Goal: Transaction & Acquisition: Purchase product/service

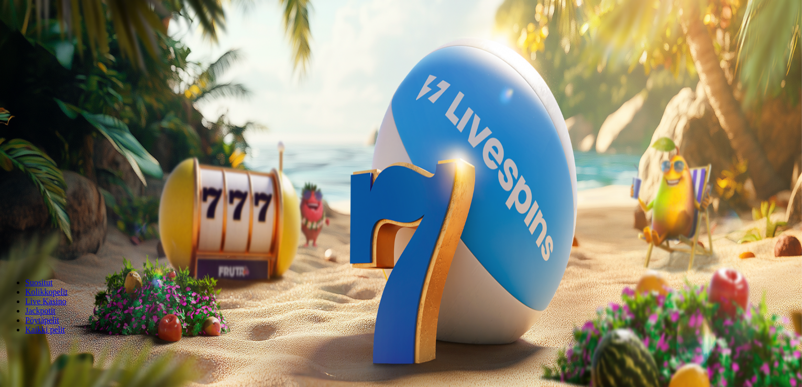
click at [65, 43] on div "Talletus € 0.00 Kirjaudu" at bounding box center [401, 37] width 794 height 11
click at [60, 42] on span "Kirjaudu" at bounding box center [73, 38] width 26 height 8
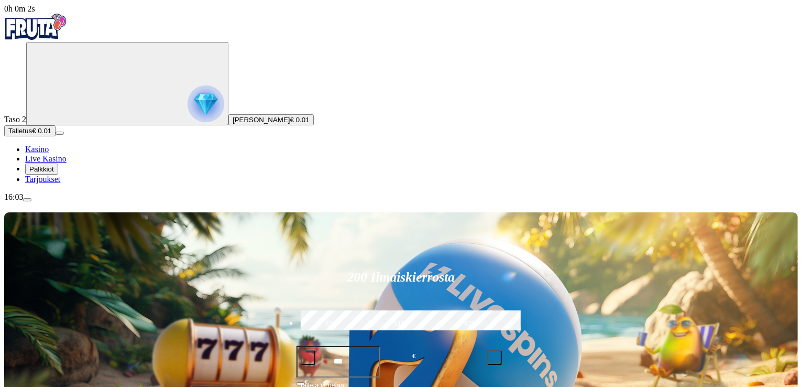
click at [54, 173] on span "Palkkiot" at bounding box center [41, 169] width 25 height 8
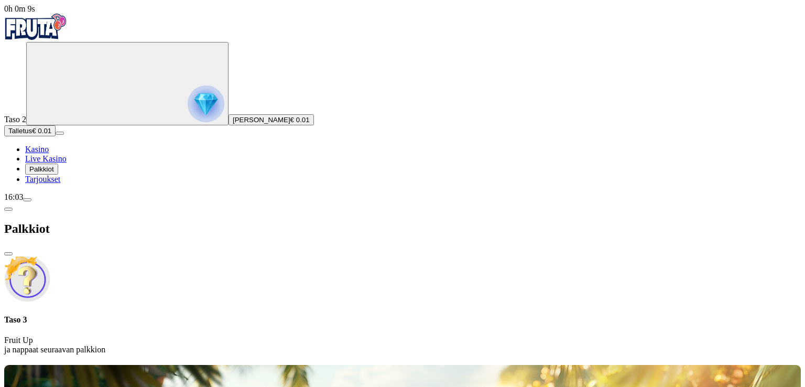
click at [303, 202] on div "Palkkiot" at bounding box center [402, 229] width 796 height 54
click at [8, 254] on span "close icon" at bounding box center [8, 254] width 0 height 0
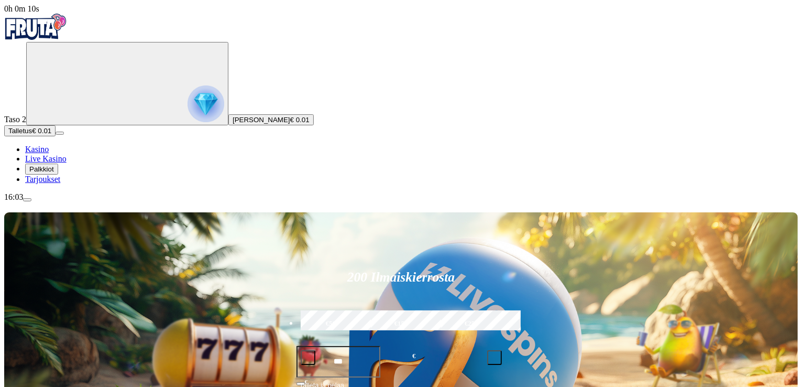
click at [188, 97] on img "Primary" at bounding box center [206, 103] width 37 height 37
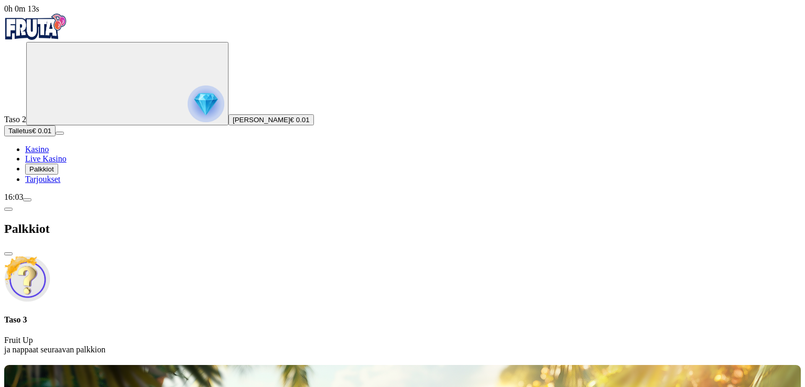
click at [504, 363] on div at bounding box center [402, 363] width 796 height 0
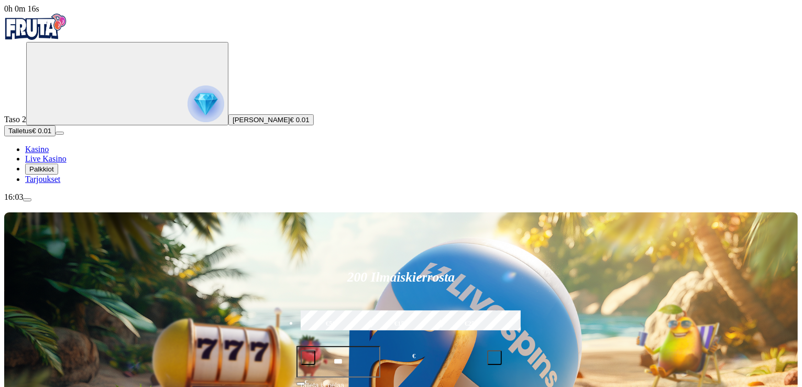
click at [60, 183] on link "Tarjoukset" at bounding box center [42, 178] width 35 height 9
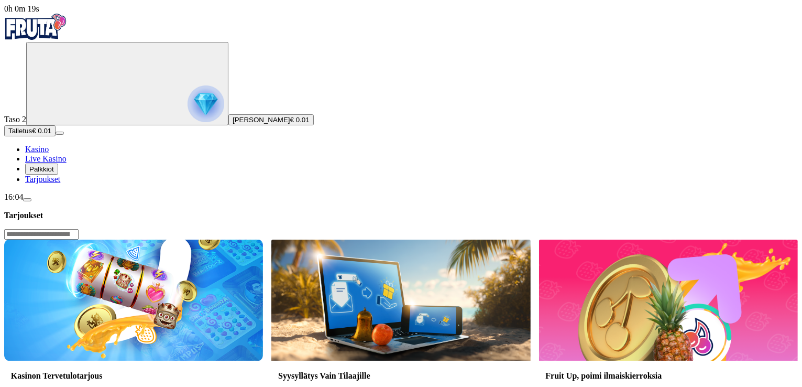
click at [54, 173] on span "Palkkiot" at bounding box center [41, 169] width 25 height 8
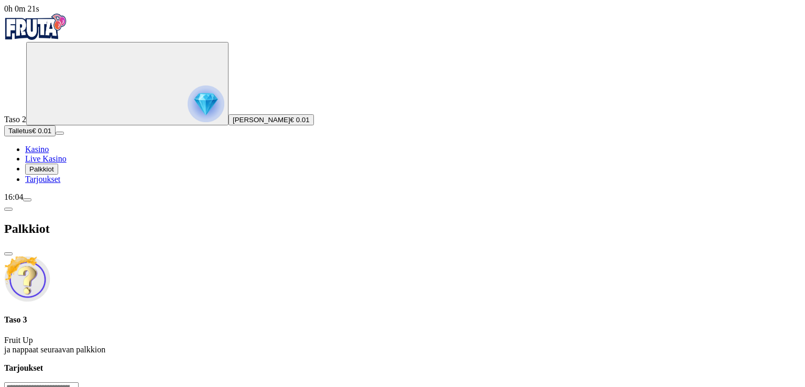
click at [8, 209] on span "chevron-left icon" at bounding box center [8, 209] width 0 height 0
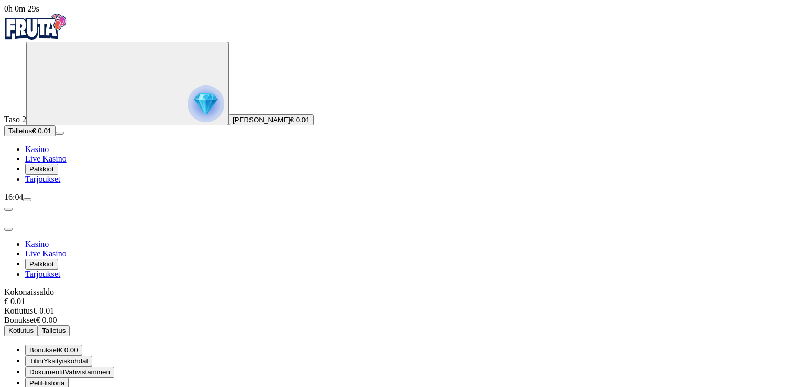
click at [64, 379] on span "Historia" at bounding box center [53, 383] width 24 height 8
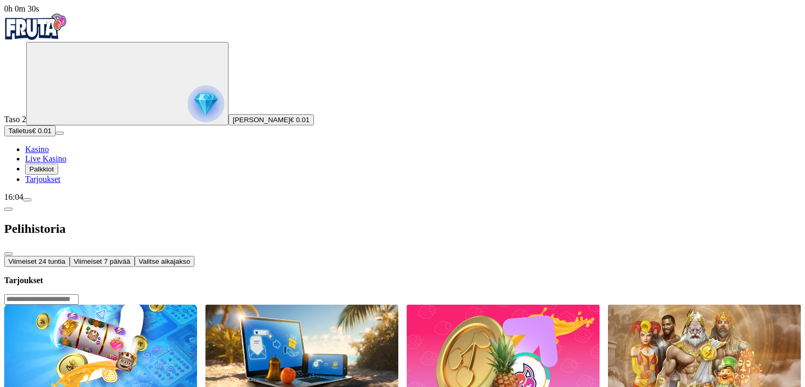
click at [65, 257] on span "Viimeiset 24 tuntia" at bounding box center [36, 261] width 57 height 8
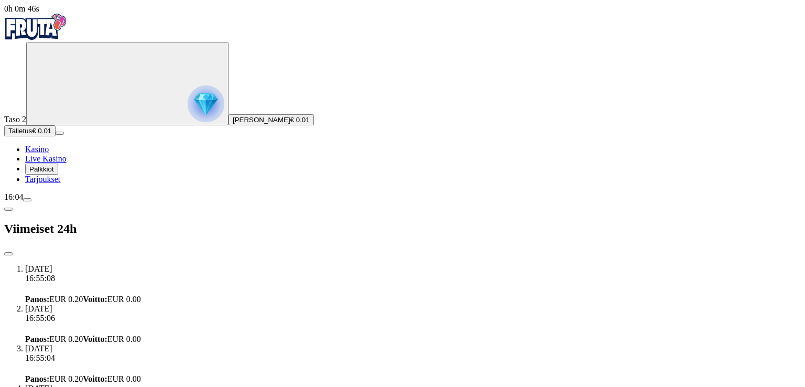
click at [8, 209] on span "chevron-left icon" at bounding box center [8, 209] width 0 height 0
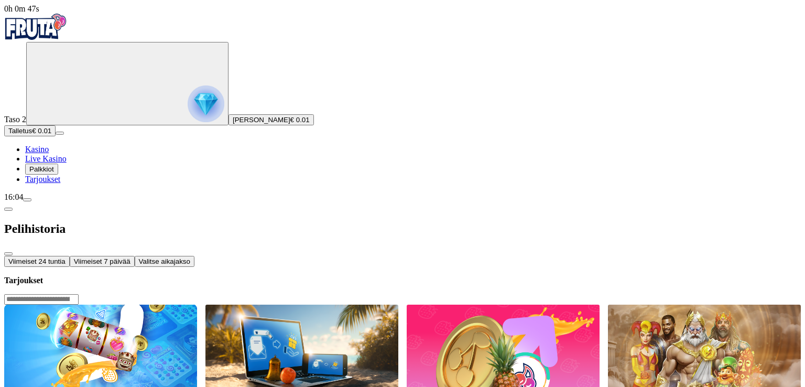
click at [8, 209] on span "chevron-left icon" at bounding box center [8, 209] width 0 height 0
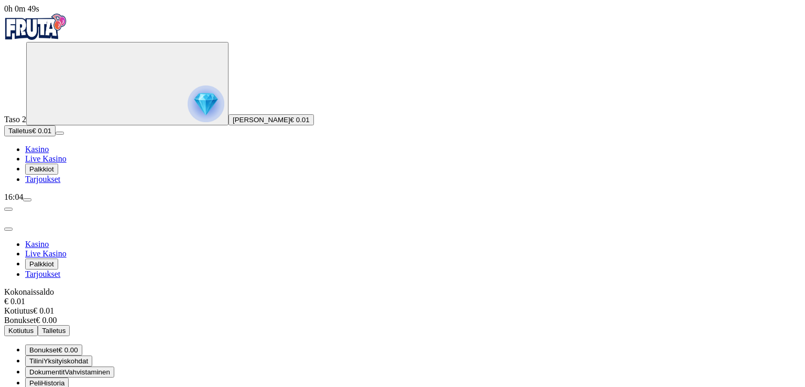
click at [88, 357] on span "Yksityiskohdat" at bounding box center [65, 361] width 45 height 8
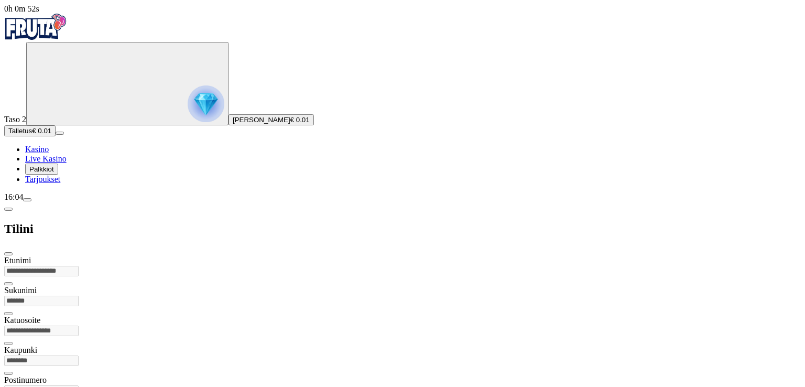
click at [8, 209] on span "chevron-left icon" at bounding box center [8, 209] width 0 height 0
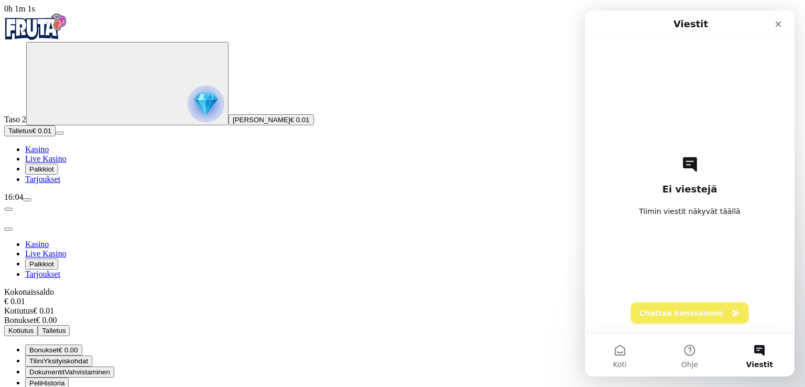
click at [698, 313] on button "Chattaa kanssamme" at bounding box center [689, 312] width 117 height 21
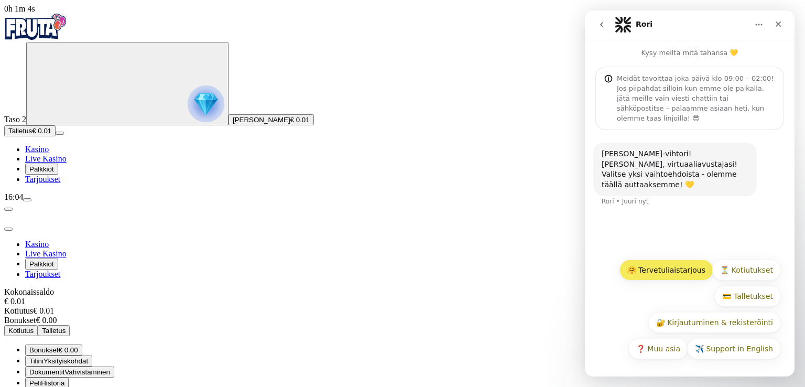
click at [694, 272] on button "🤗 Tervetuliaistarjous" at bounding box center [666, 269] width 94 height 21
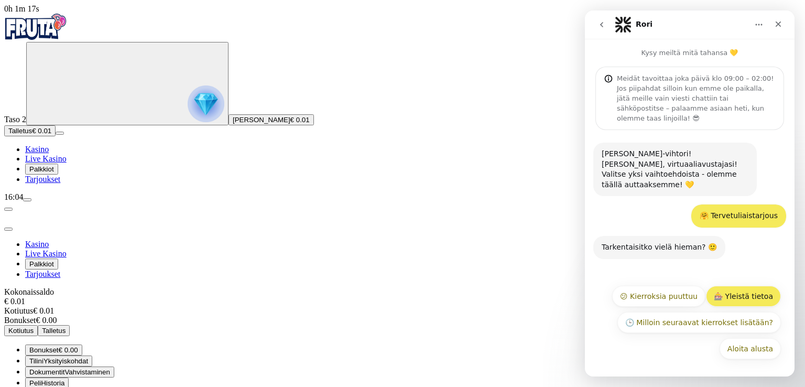
click at [735, 300] on button "🎰 Yleistä tietoa" at bounding box center [743, 296] width 75 height 21
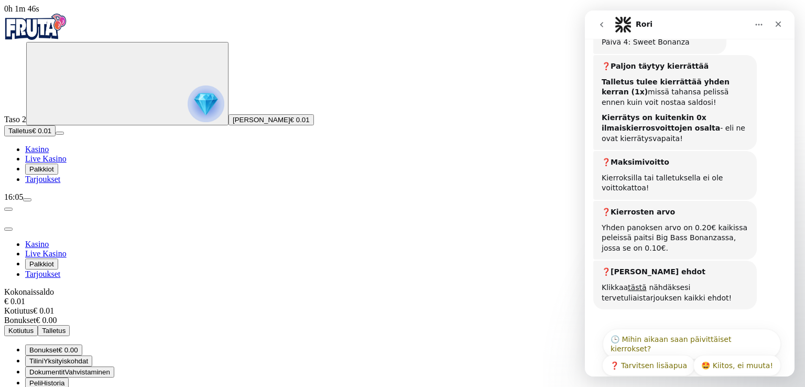
scroll to position [547, 0]
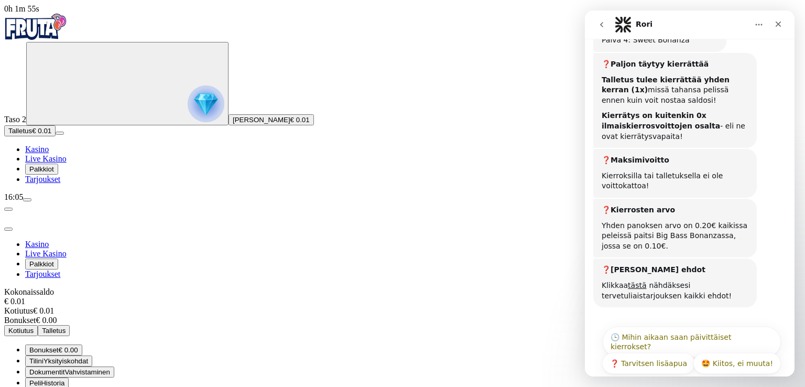
click at [75, 386] on button "Tiliote Historia" at bounding box center [50, 393] width 50 height 11
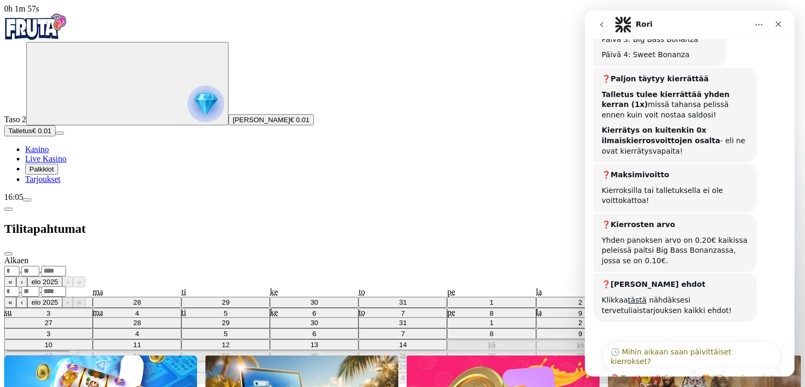
scroll to position [547, 0]
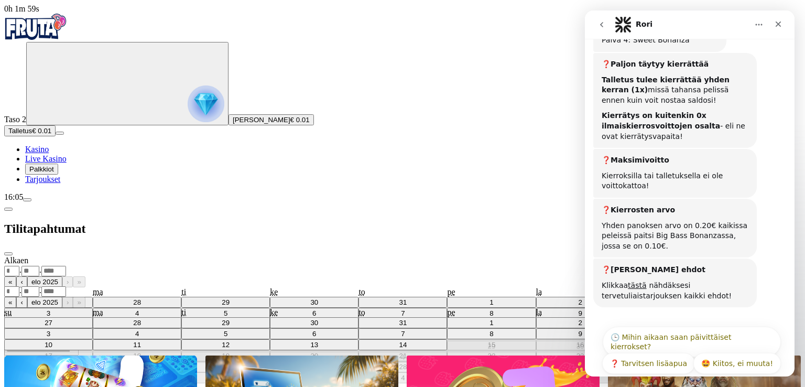
click at [255, 265] on div ". ." at bounding box center [402, 270] width 796 height 11
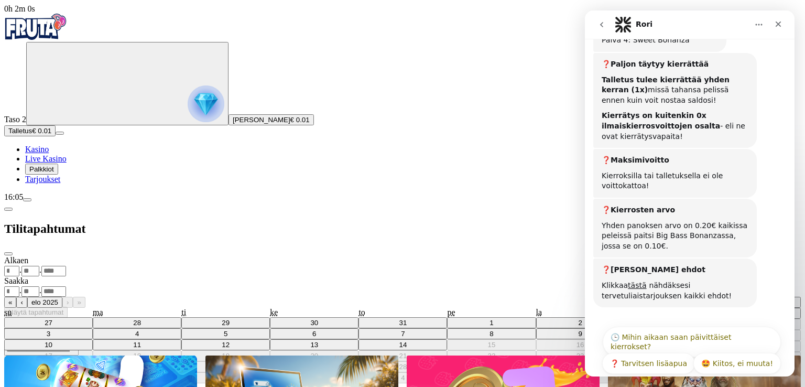
click at [709, 320] on abbr "13" at bounding box center [713, 324] width 8 height 8
type input "**"
type input "*"
type input "****"
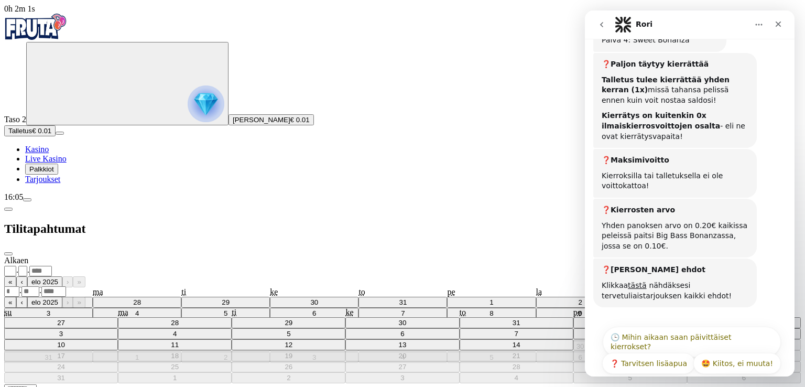
click at [252, 276] on div "Saakka . . « ‹ elo 2025 › » su ma ti ke to pe la 27 28 29 30 31 1 2 3 4 5 6 7 8…" at bounding box center [402, 329] width 796 height 107
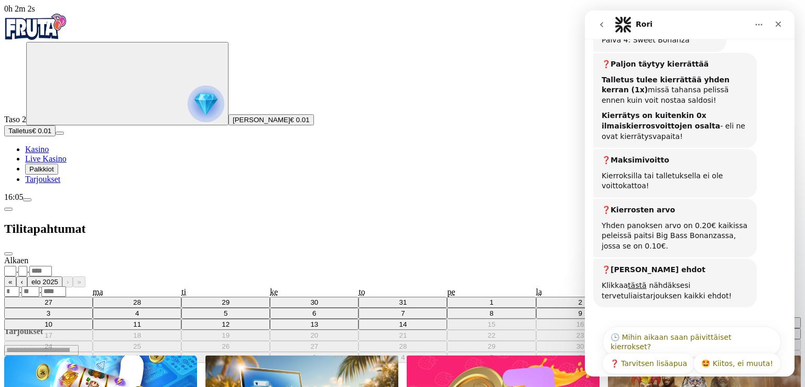
click at [734, 341] on abbr "14" at bounding box center [738, 345] width 8 height 8
type input "**"
type input "*"
type input "****"
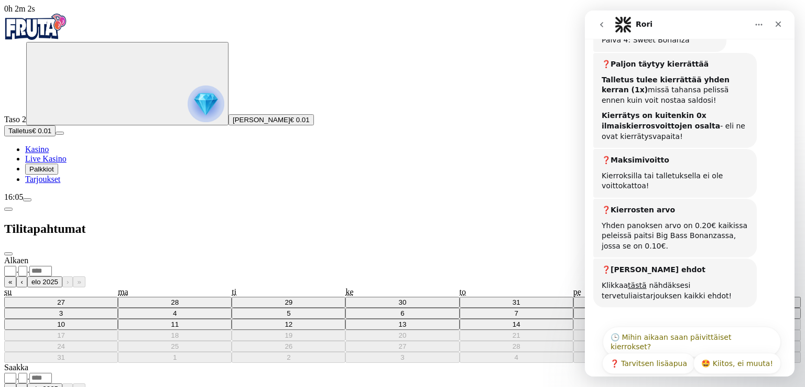
click at [8, 254] on span "close icon" at bounding box center [8, 254] width 0 height 0
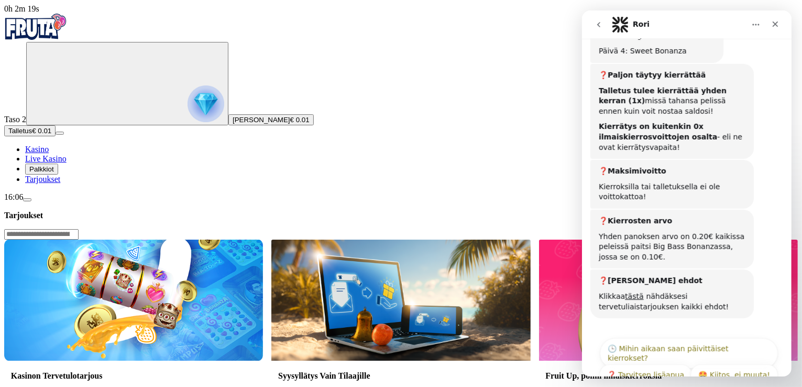
scroll to position [547, 0]
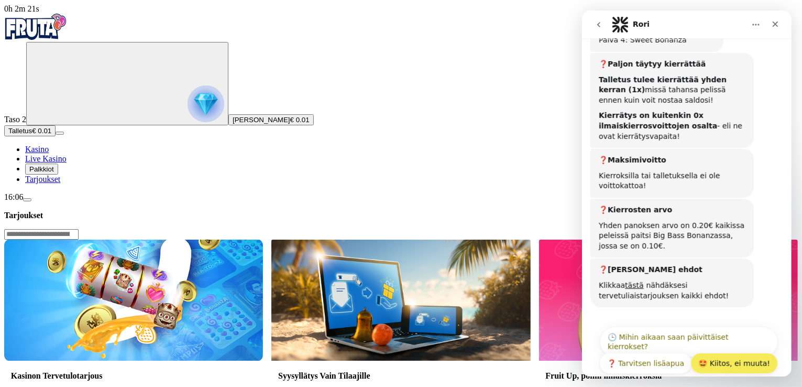
click at [751, 353] on button "🤩 Kiitos, ei muuta!" at bounding box center [734, 363] width 88 height 21
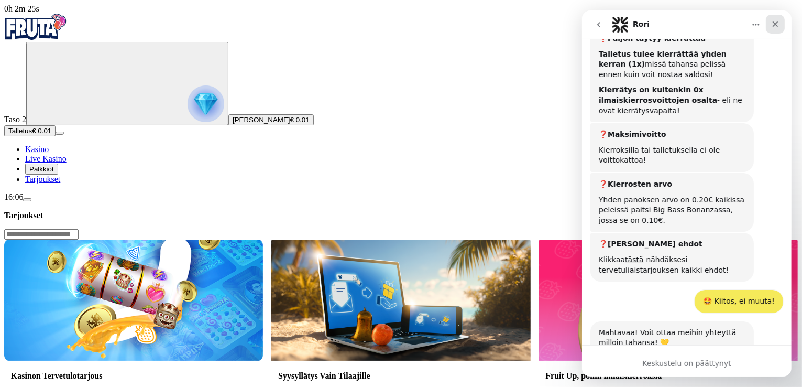
scroll to position [573, 0]
click at [772, 25] on icon "Sulje" at bounding box center [775, 24] width 8 height 8
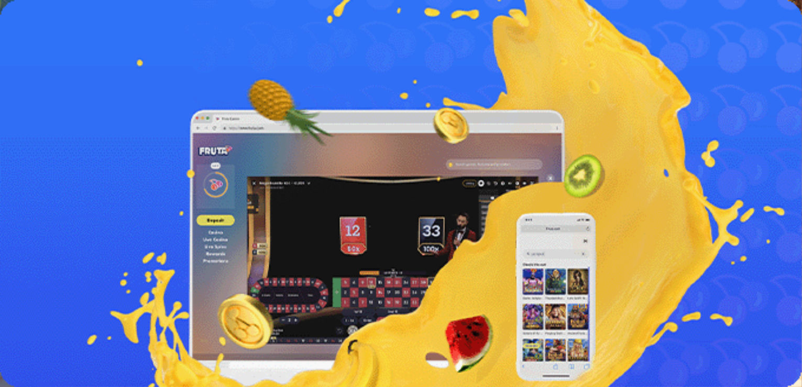
click at [54, 173] on span "Palkkiot" at bounding box center [41, 169] width 25 height 8
click at [222, 315] on div "Taso 3 Fruit Up ja nappaat seuraavan palkkion" at bounding box center [402, 334] width 796 height 39
click at [50, 173] on span "Palkkiot" at bounding box center [41, 169] width 25 height 8
click at [55, 183] on span "Tarjoukset" at bounding box center [42, 178] width 35 height 9
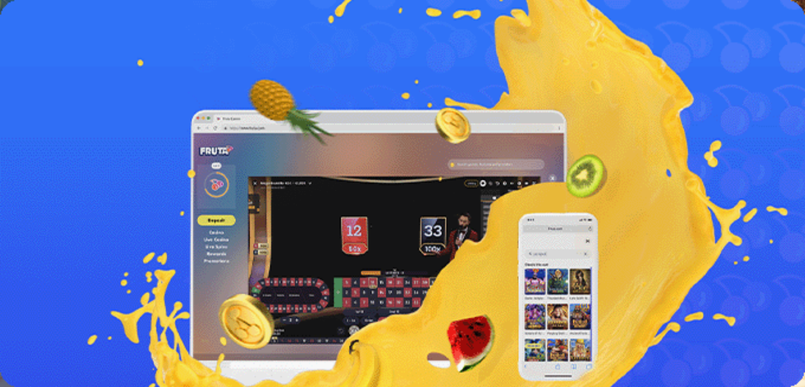
click at [55, 183] on span "Tarjoukset" at bounding box center [42, 178] width 35 height 9
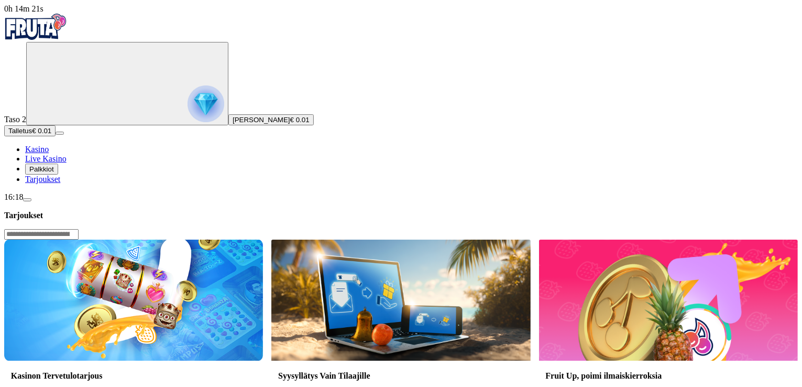
click at [48, 173] on span "Palkkiot" at bounding box center [41, 169] width 25 height 8
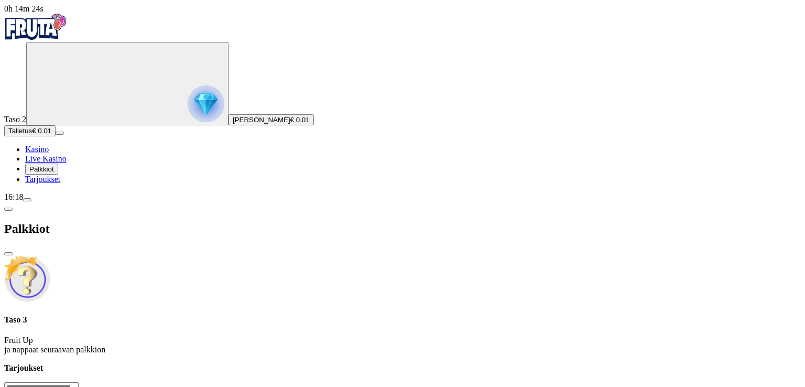
click at [27, 200] on span "menu icon" at bounding box center [27, 200] width 0 height 0
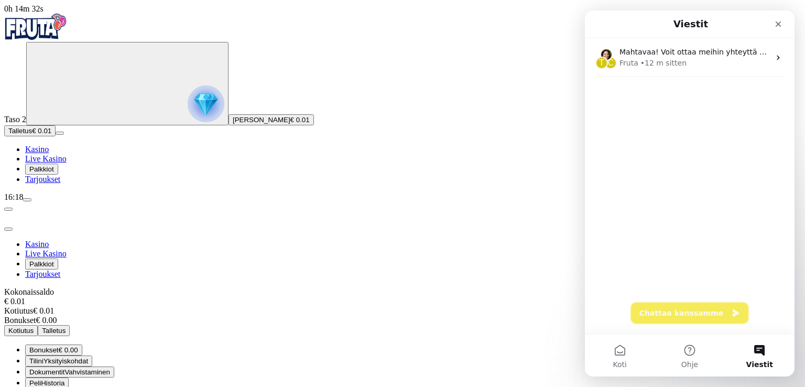
click at [704, 311] on button "Chattaa kanssamme" at bounding box center [689, 312] width 117 height 21
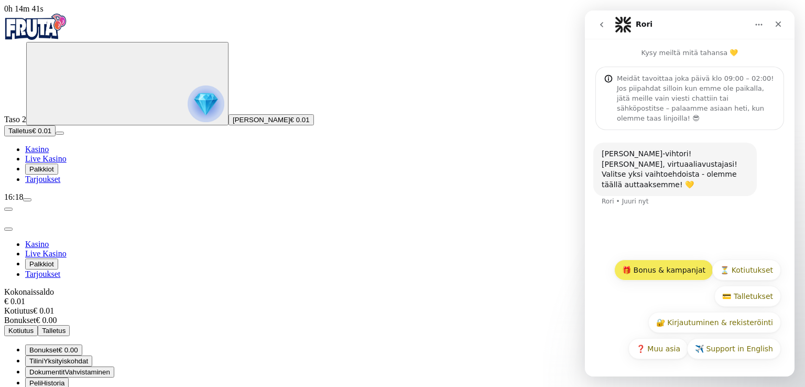
click at [701, 275] on button "🎁 Bonus & kampanjat" at bounding box center [663, 269] width 99 height 21
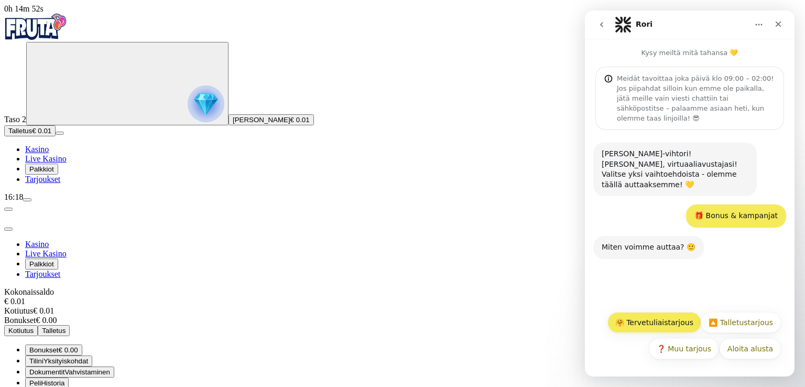
click at [675, 331] on button "🤗 Tervetuliaistarjous" at bounding box center [654, 322] width 94 height 21
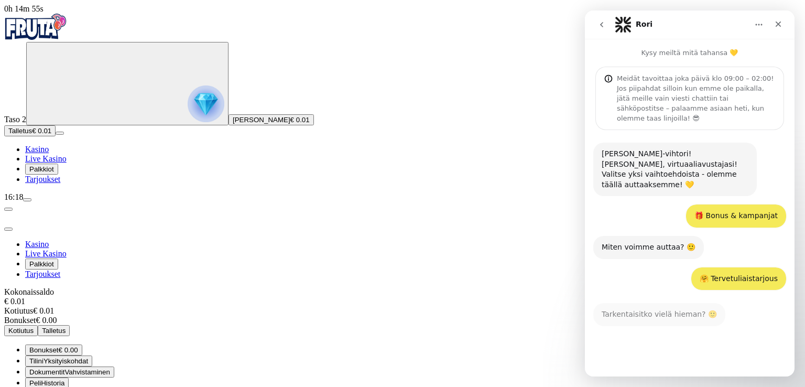
scroll to position [34, 0]
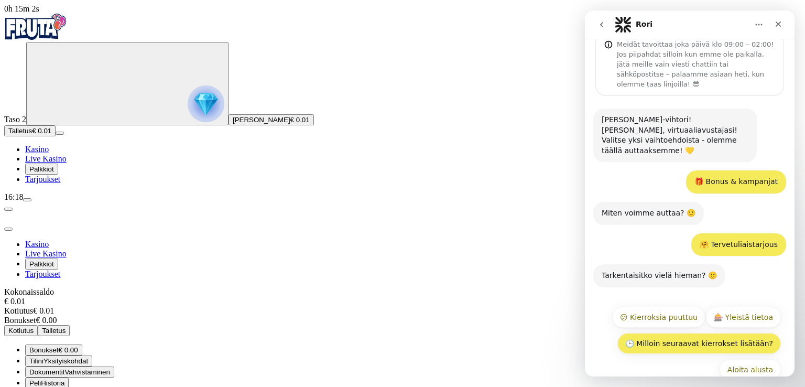
click at [737, 333] on button "🕒 Milloin seuraavat kierrokset lisätään?" at bounding box center [698, 343] width 163 height 21
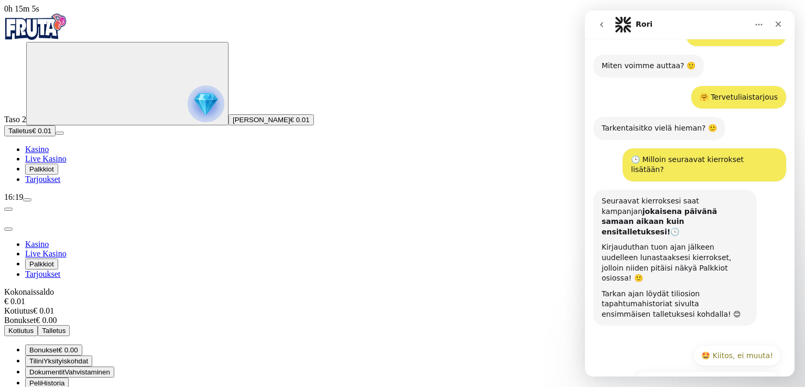
scroll to position [189, 0]
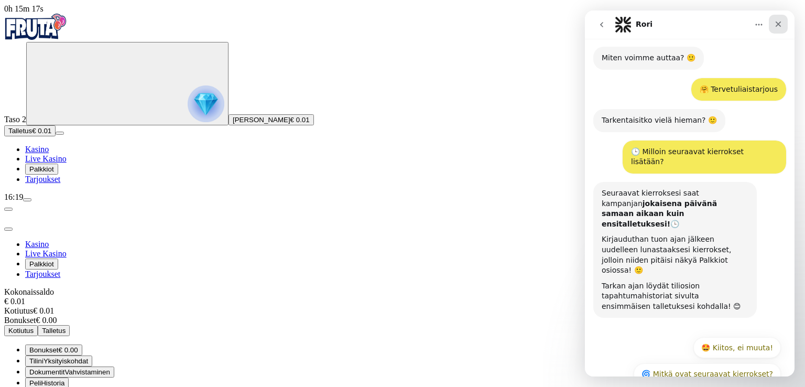
click at [781, 24] on icon "Sulje" at bounding box center [778, 24] width 8 height 8
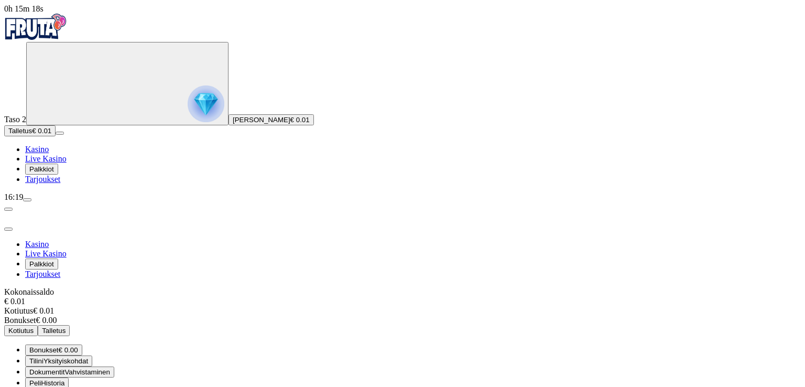
click at [8, 229] on span "close icon" at bounding box center [8, 229] width 0 height 0
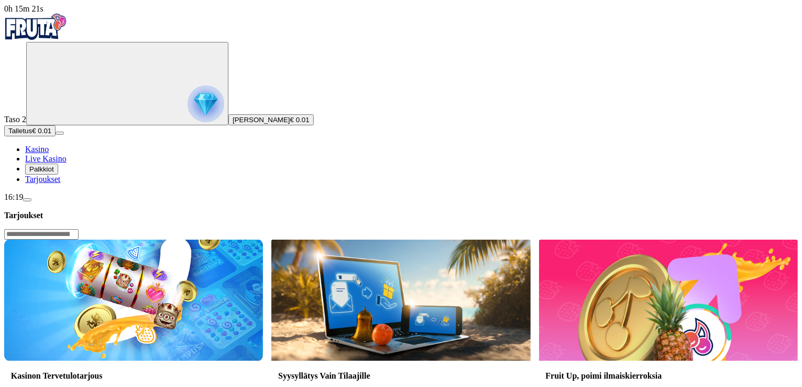
click at [27, 200] on span "menu icon" at bounding box center [27, 200] width 0 height 0
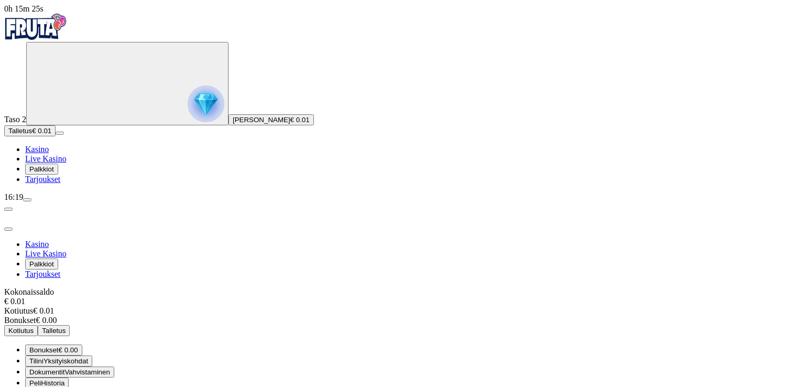
click at [8, 229] on span "close icon" at bounding box center [8, 229] width 0 height 0
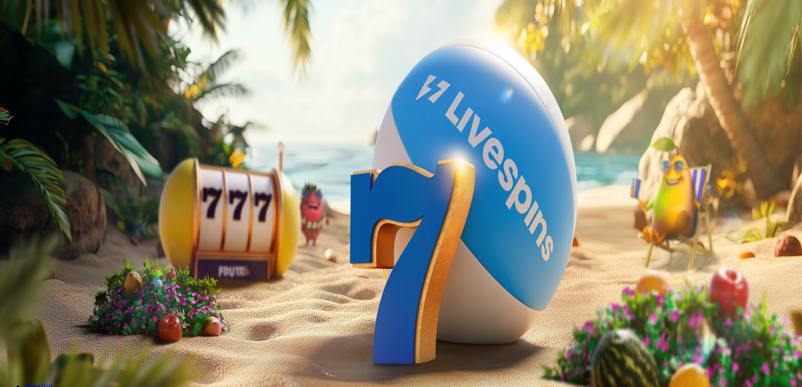
click at [290, 124] on span "€ 0.01" at bounding box center [299, 120] width 19 height 8
click at [8, 254] on span "close icon" at bounding box center [8, 254] width 0 height 0
click at [27, 200] on span "menu icon" at bounding box center [27, 200] width 0 height 0
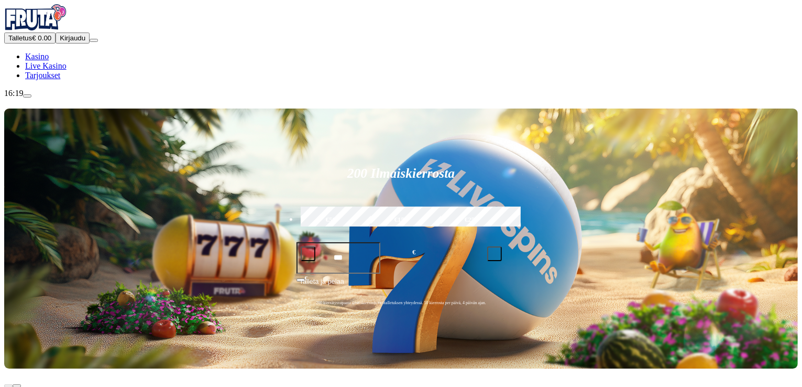
click at [56, 43] on button "Kirjaudu" at bounding box center [73, 37] width 34 height 11
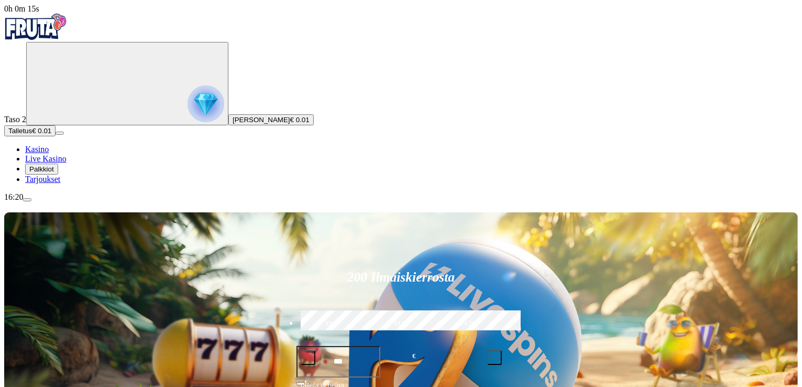
click at [54, 173] on span "Palkkiot" at bounding box center [41, 169] width 25 height 8
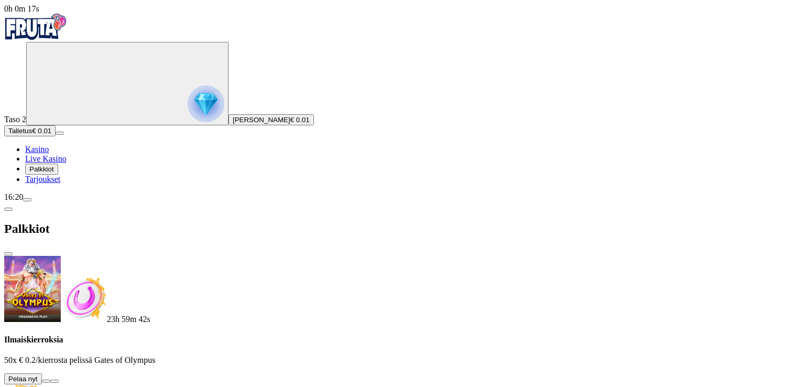
click at [50, 379] on button at bounding box center [46, 380] width 8 height 3
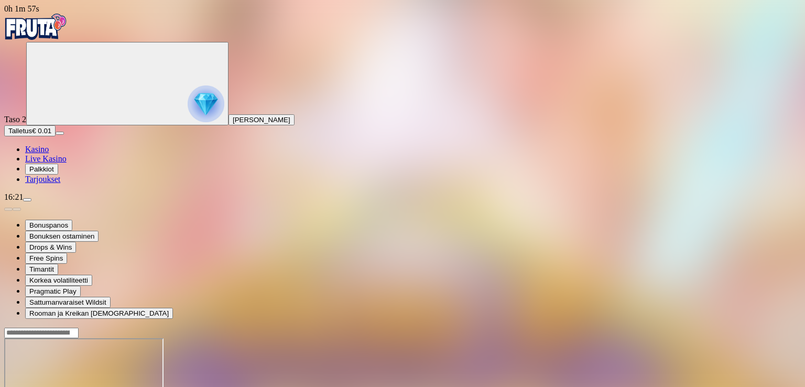
click at [163, 338] on iframe at bounding box center [83, 378] width 159 height 81
click at [49, 154] on span "Kasino" at bounding box center [37, 149] width 24 height 9
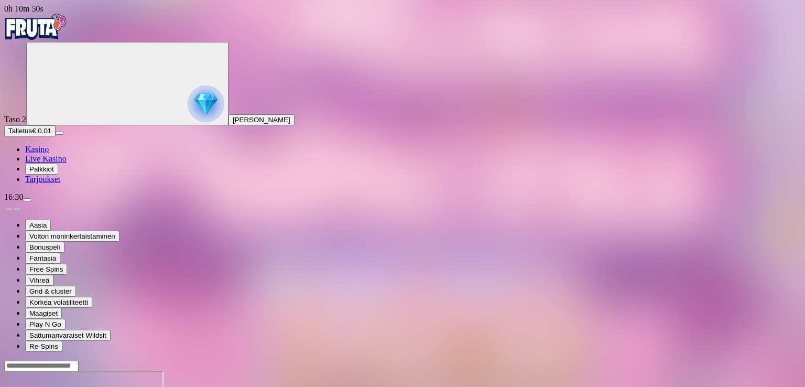
click at [32, 135] on span "Talletus" at bounding box center [20, 131] width 24 height 8
drag, startPoint x: 224, startPoint y: 122, endPoint x: 99, endPoint y: 116, distance: 125.9
click at [99, 116] on div "0h 10m 52s Taso 2 Tino-vihtori Tapani Pietilä Talletus € 0.01 Kasino Live Kasin…" at bounding box center [402, 275] width 796 height 543
type input "**"
